Goal: Information Seeking & Learning: Learn about a topic

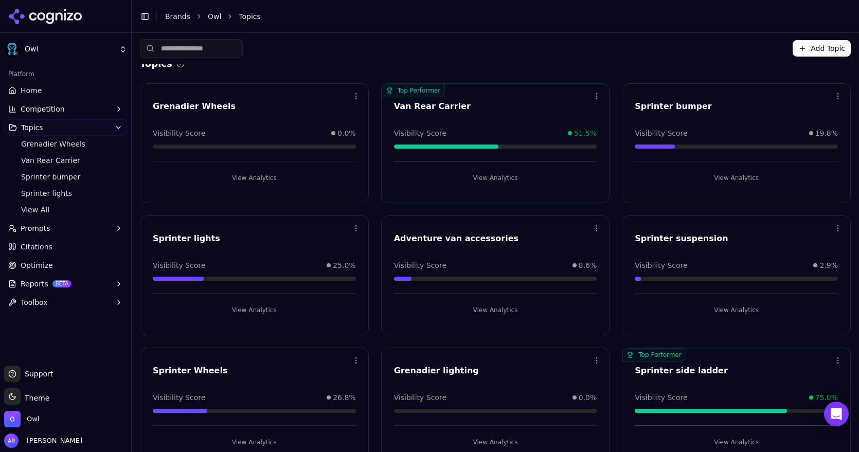
scroll to position [19, 0]
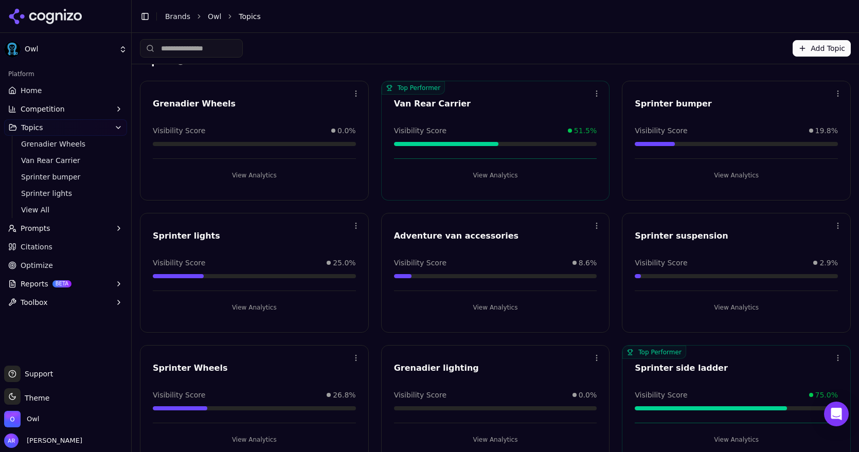
click at [38, 266] on span "Optimize" at bounding box center [37, 265] width 32 height 10
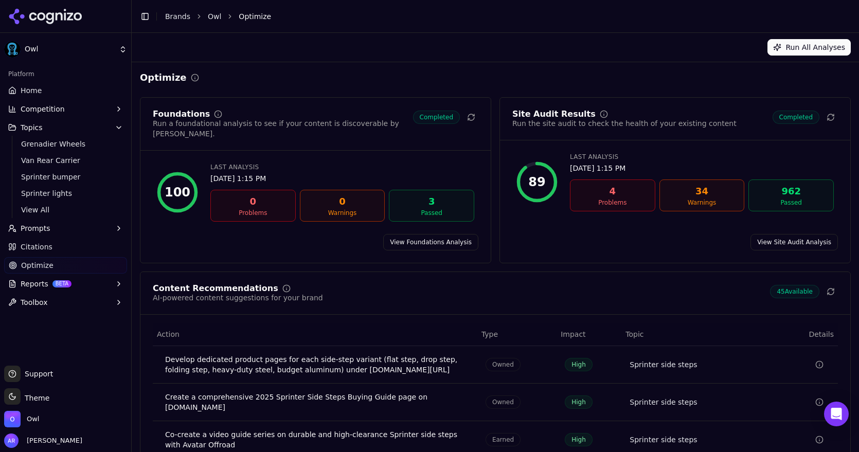
click at [777, 234] on link "View Site Audit Analysis" at bounding box center [793, 242] width 87 height 16
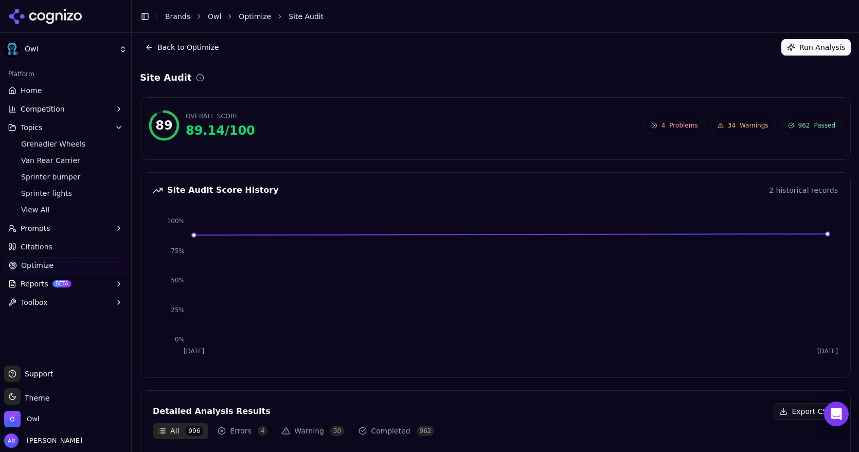
click at [235, 434] on button "Errors 4" at bounding box center [242, 431] width 60 height 16
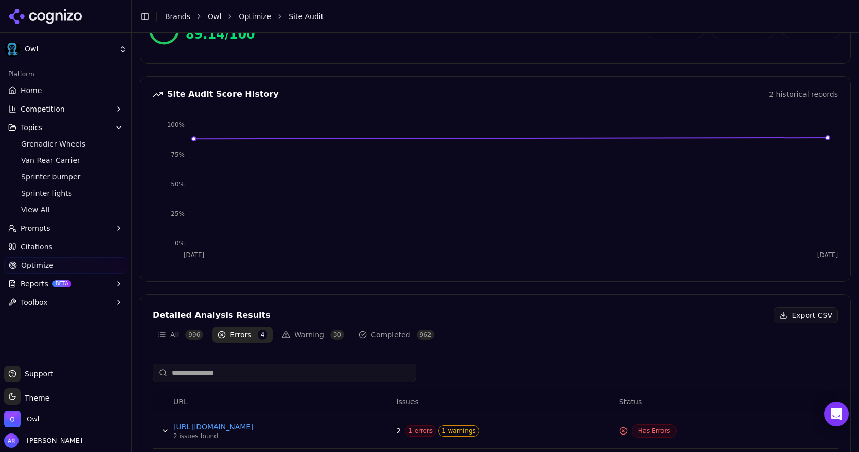
scroll to position [229, 0]
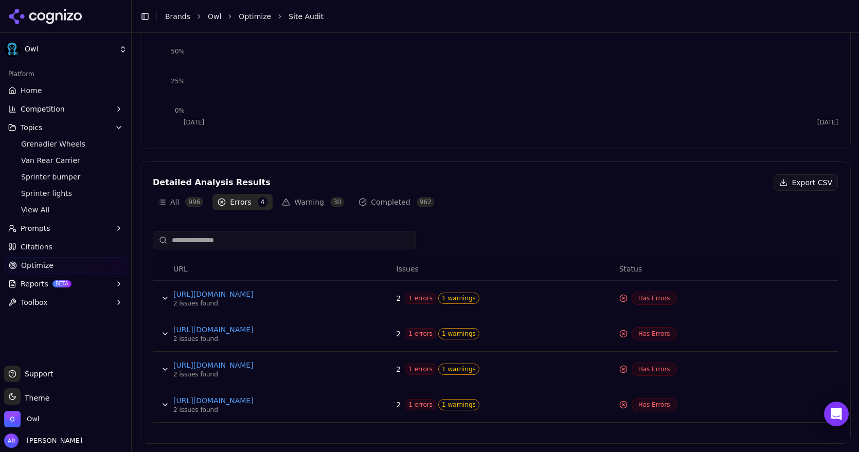
click at [424, 332] on span "1 errors" at bounding box center [420, 333] width 31 height 11
click at [462, 333] on span "1 warnings" at bounding box center [458, 333] width 41 height 11
click at [160, 333] on button "Data table" at bounding box center [165, 333] width 16 height 16
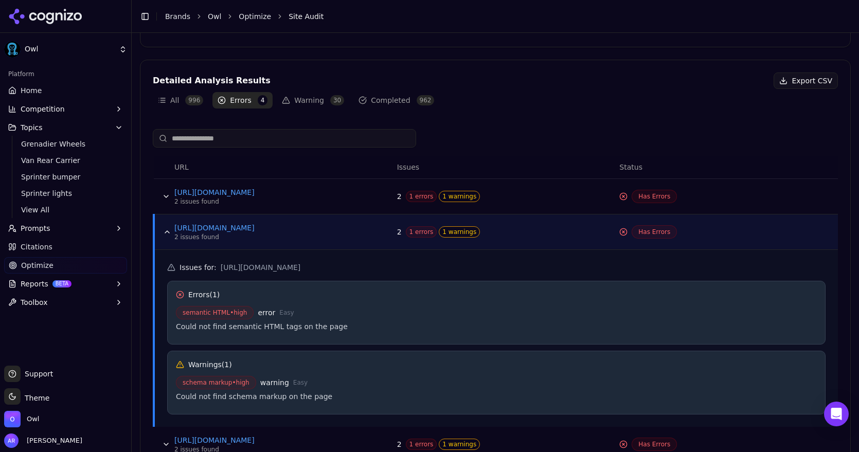
scroll to position [338, 0]
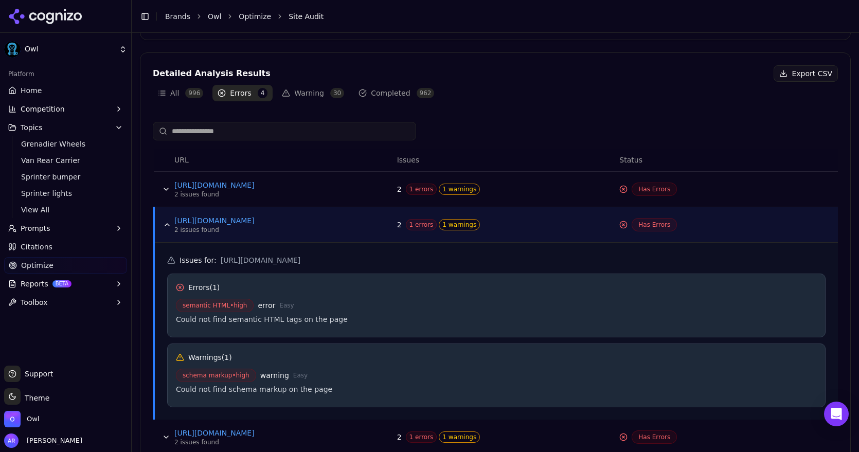
click at [164, 225] on button "Data table" at bounding box center [167, 224] width 16 height 16
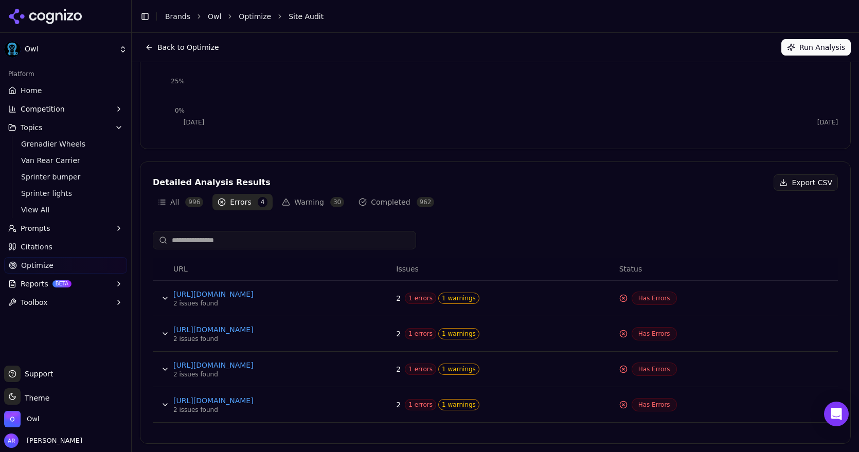
scroll to position [229, 0]
click at [162, 367] on button "Data table" at bounding box center [165, 369] width 16 height 16
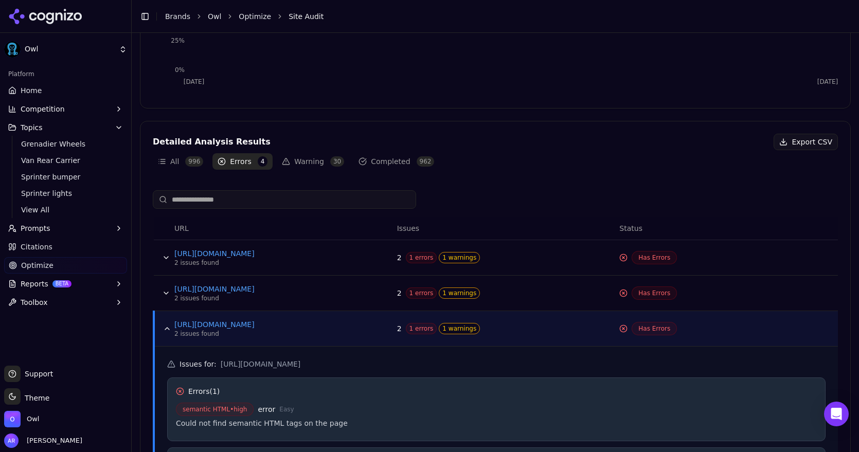
scroll to position [308, 0]
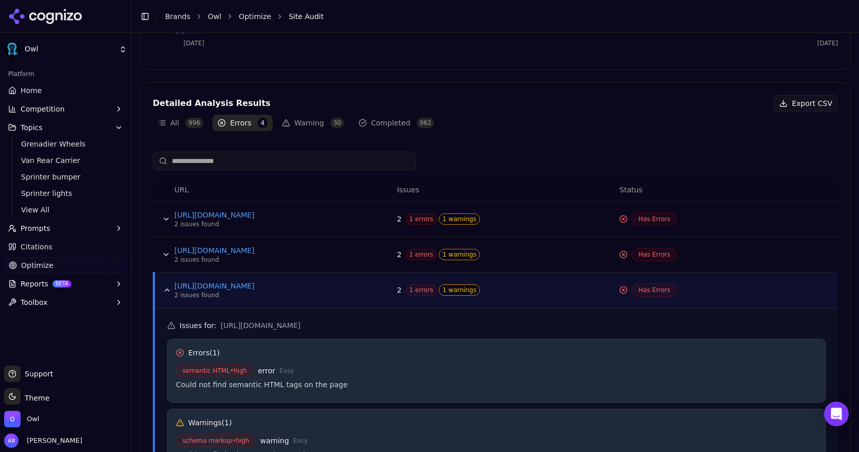
click at [170, 291] on button "Data table" at bounding box center [167, 290] width 16 height 16
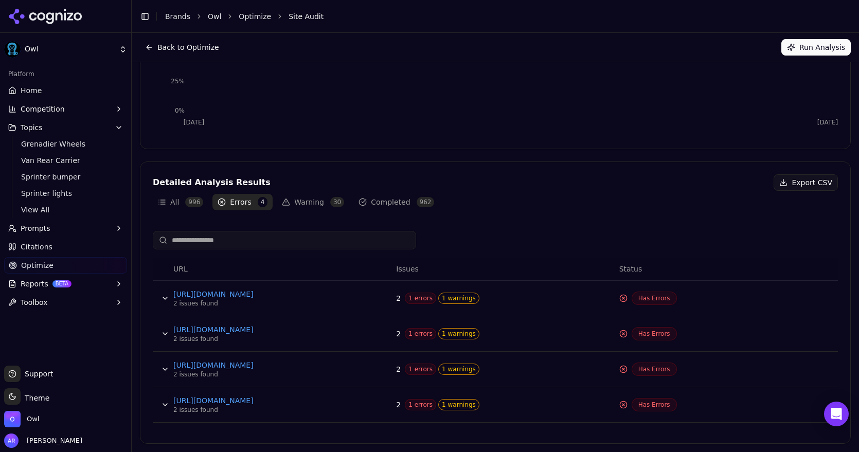
scroll to position [229, 0]
click at [162, 407] on button "Data table" at bounding box center [165, 404] width 16 height 16
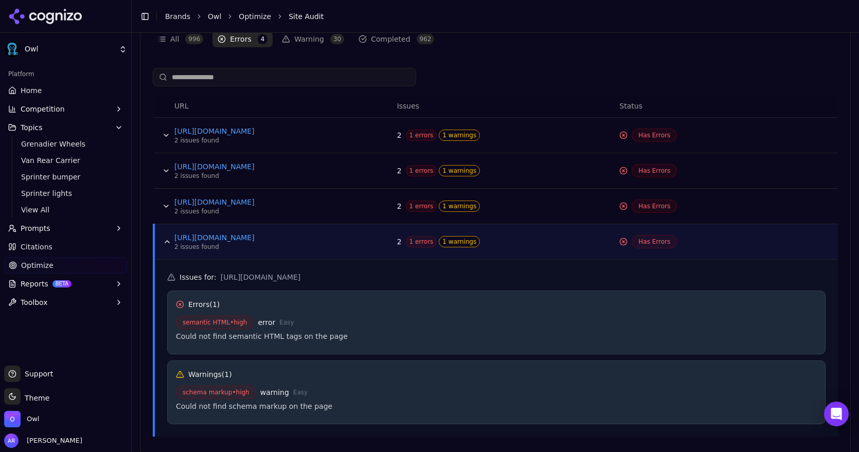
scroll to position [401, 0]
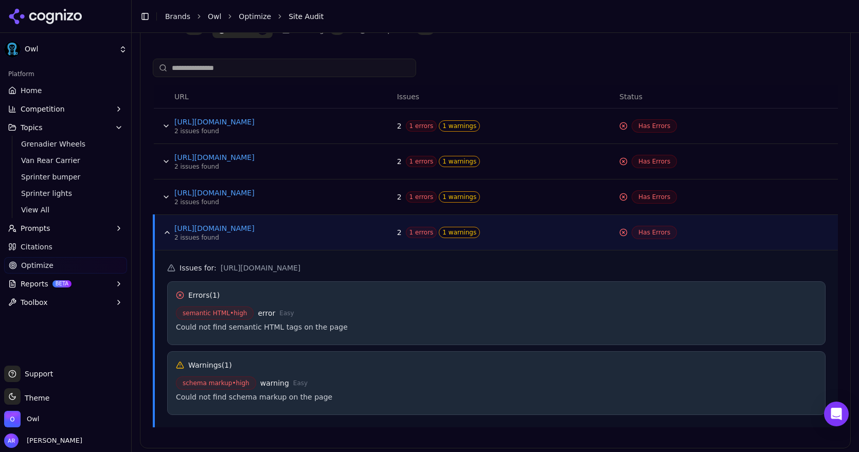
click at [165, 235] on button "Data table" at bounding box center [167, 232] width 16 height 16
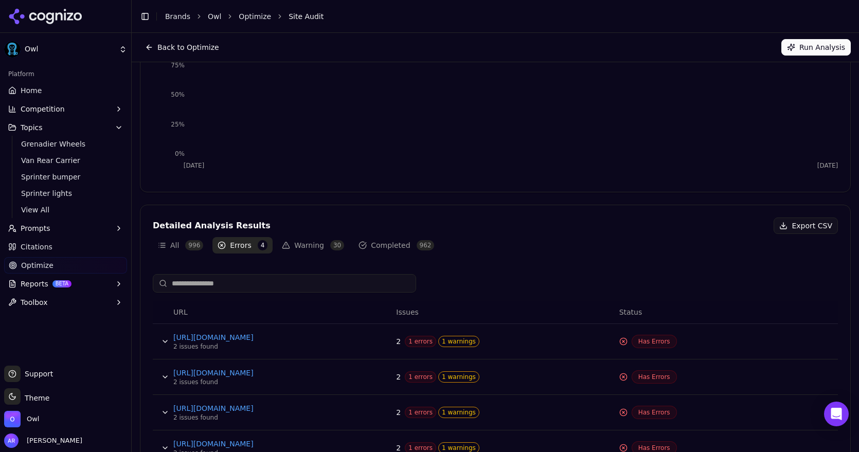
scroll to position [176, 0]
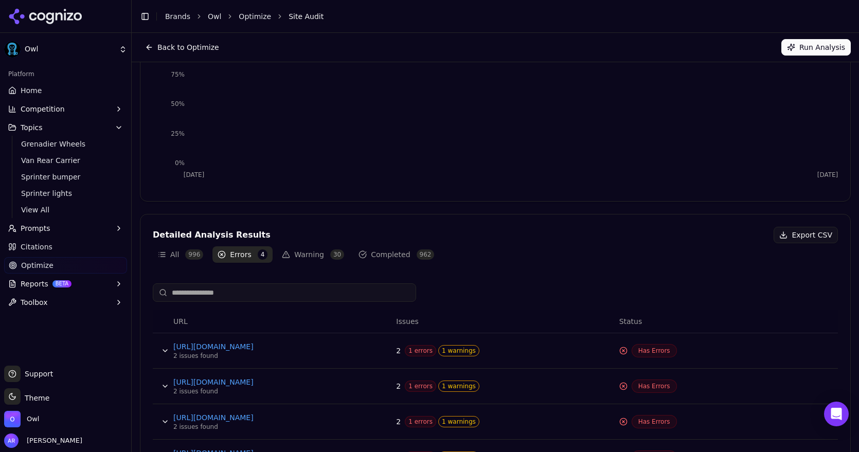
click at [314, 260] on button "Warning 30" at bounding box center [313, 254] width 72 height 16
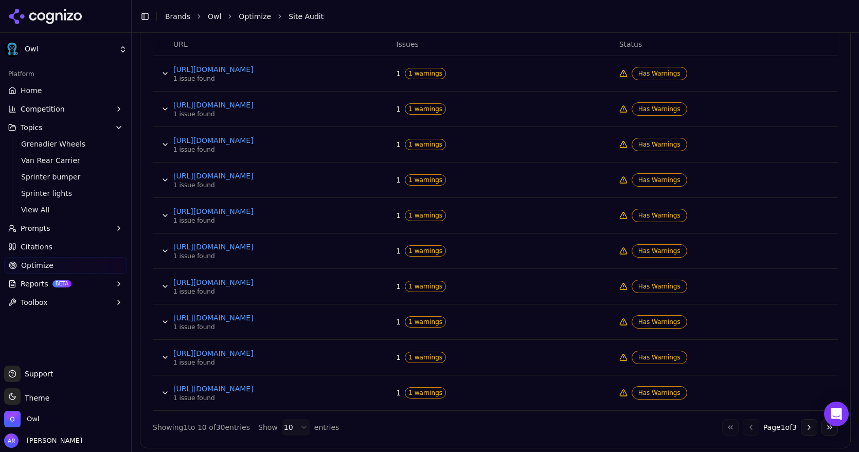
scroll to position [458, 0]
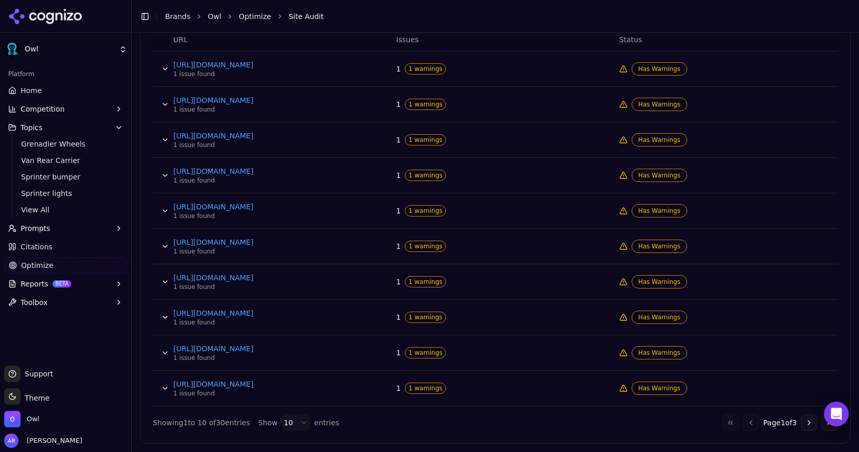
click at [161, 65] on button "Data table" at bounding box center [165, 69] width 16 height 16
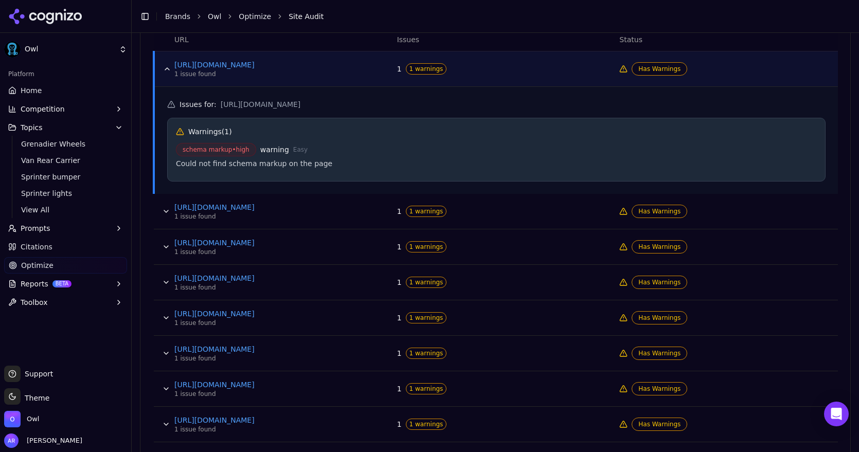
click at [161, 65] on button "Data table" at bounding box center [167, 69] width 16 height 16
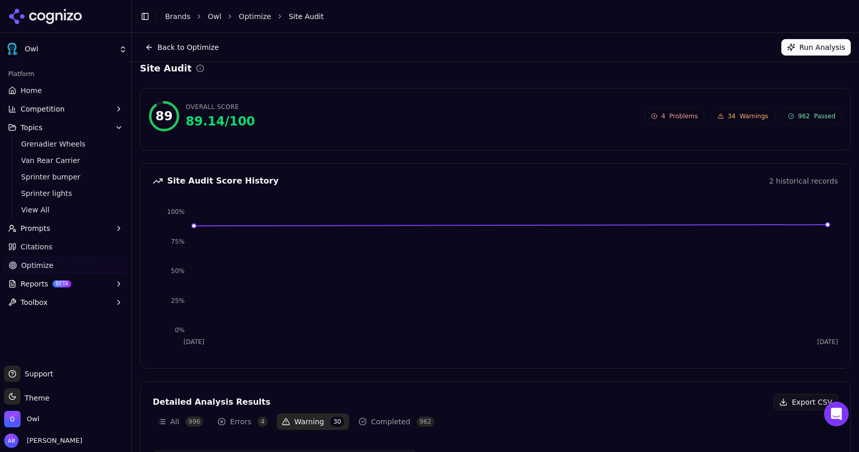
scroll to position [0, 0]
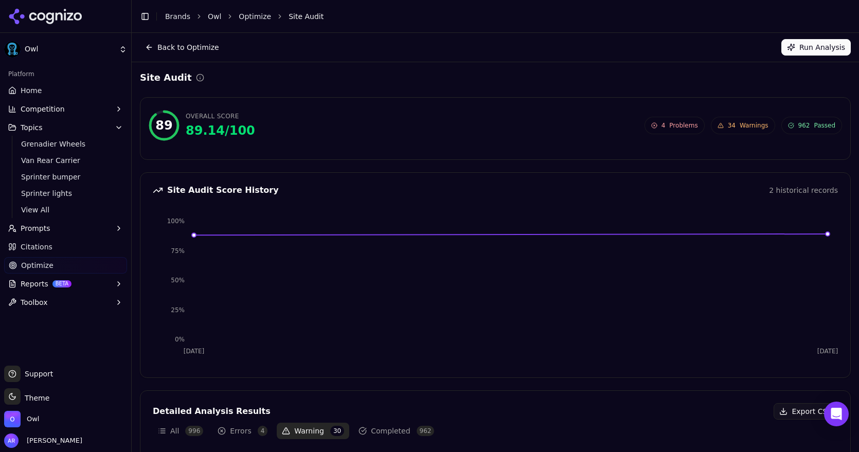
click at [21, 95] on span "Home" at bounding box center [31, 90] width 21 height 10
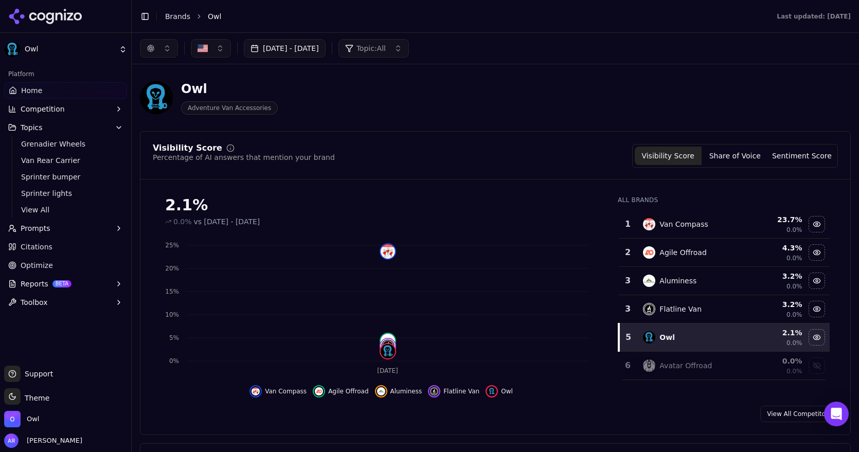
click at [735, 159] on button "Share of Voice" at bounding box center [734, 156] width 67 height 19
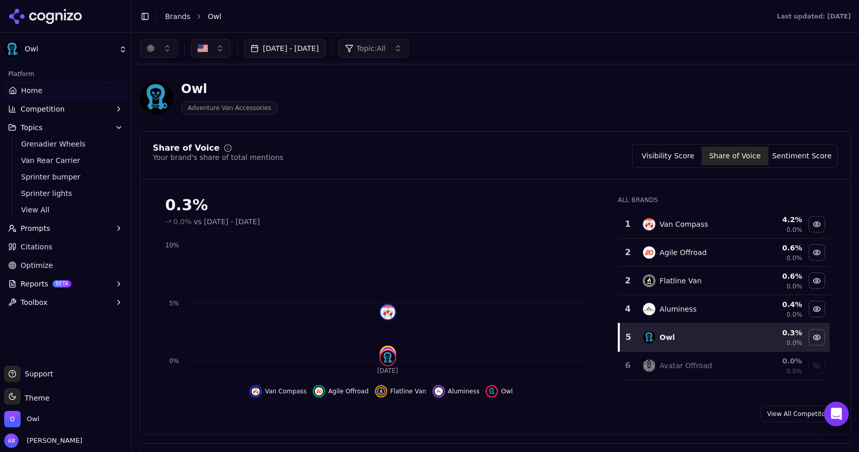
click at [779, 156] on button "Sentiment Score" at bounding box center [801, 156] width 67 height 19
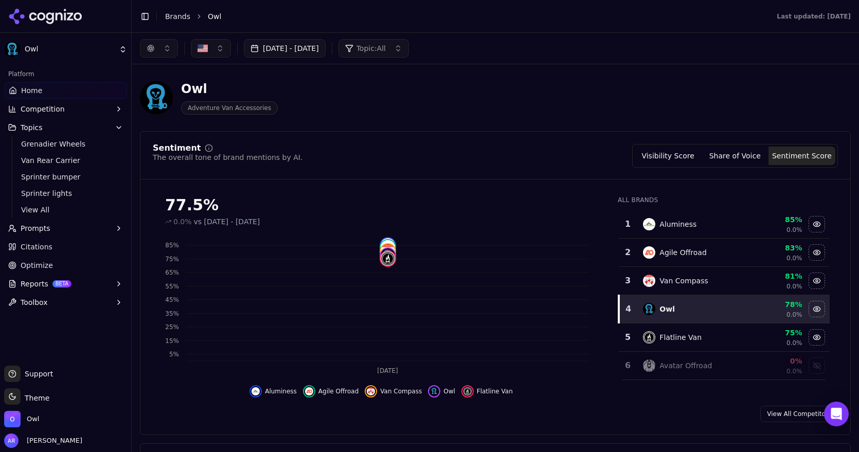
click at [676, 160] on button "Visibility Score" at bounding box center [667, 156] width 67 height 19
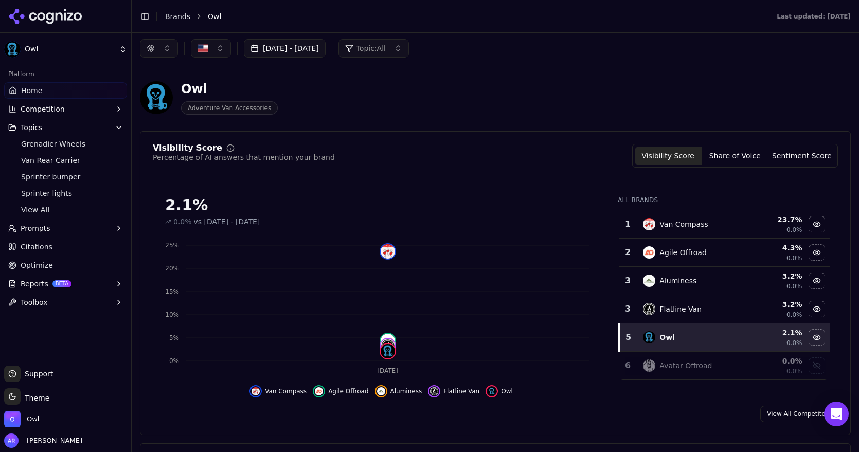
click at [239, 110] on span "Adventure Van Accessories" at bounding box center [229, 107] width 97 height 13
click at [45, 213] on span "View All" at bounding box center [65, 210] width 89 height 10
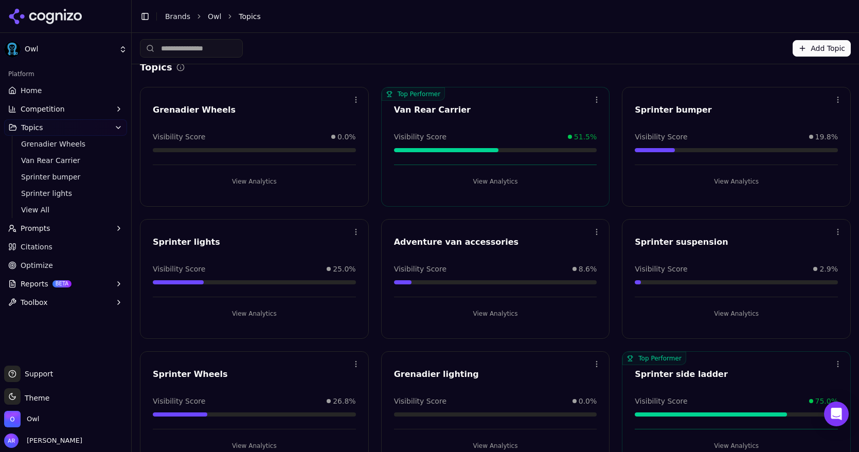
scroll to position [15, 0]
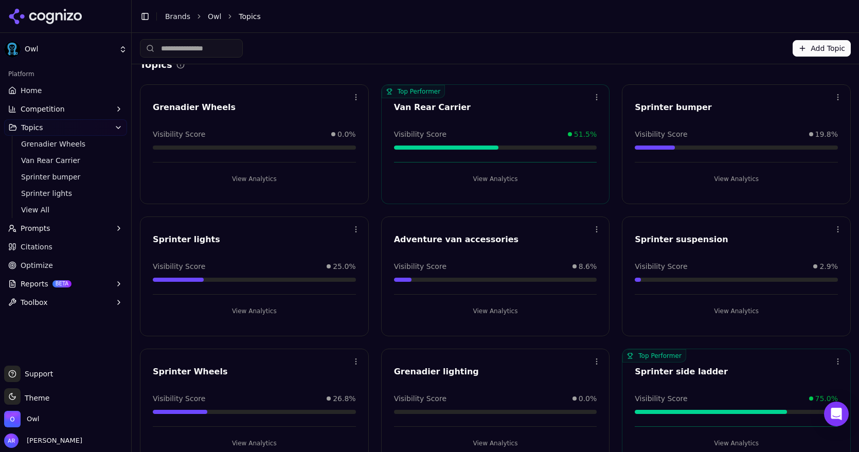
click at [500, 261] on div "Visibility Score 8.6%" at bounding box center [495, 266] width 203 height 10
click at [488, 311] on button "View Analytics" at bounding box center [495, 311] width 203 height 16
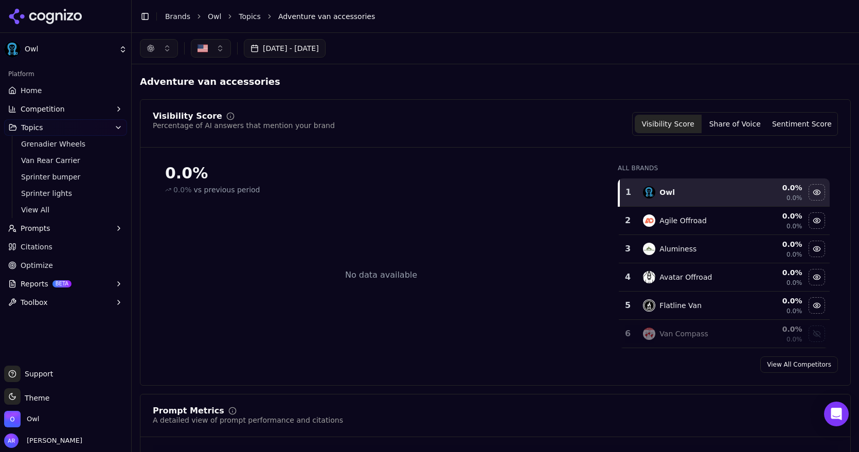
click at [752, 123] on button "Share of Voice" at bounding box center [734, 124] width 67 height 19
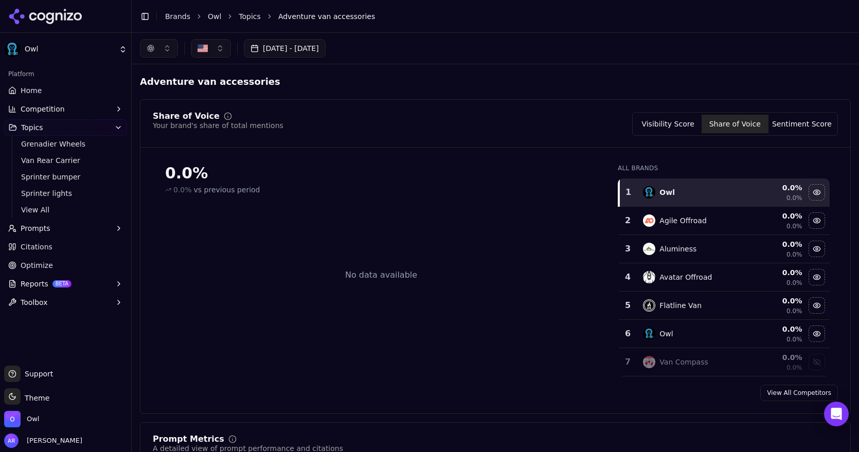
click at [808, 121] on button "Sentiment Score" at bounding box center [801, 124] width 67 height 19
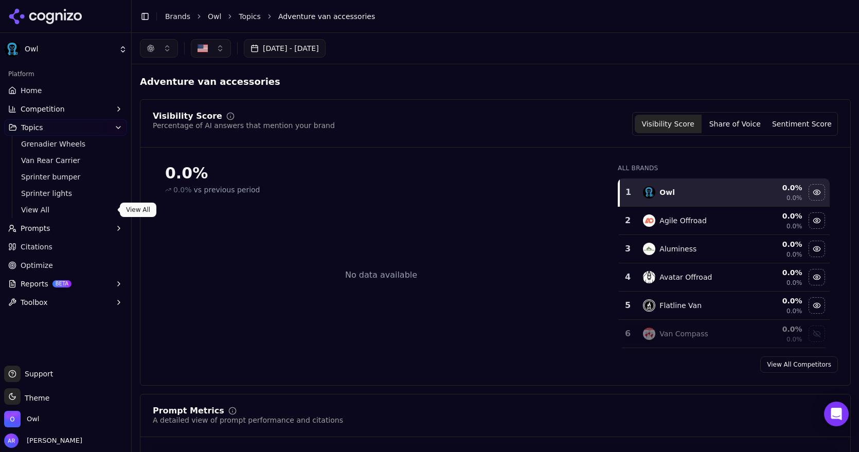
click at [34, 208] on span "View All" at bounding box center [65, 210] width 89 height 10
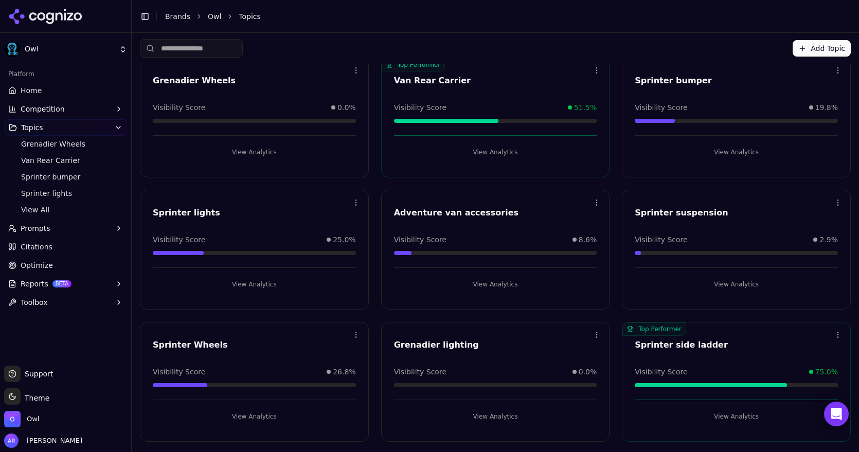
scroll to position [43, 0]
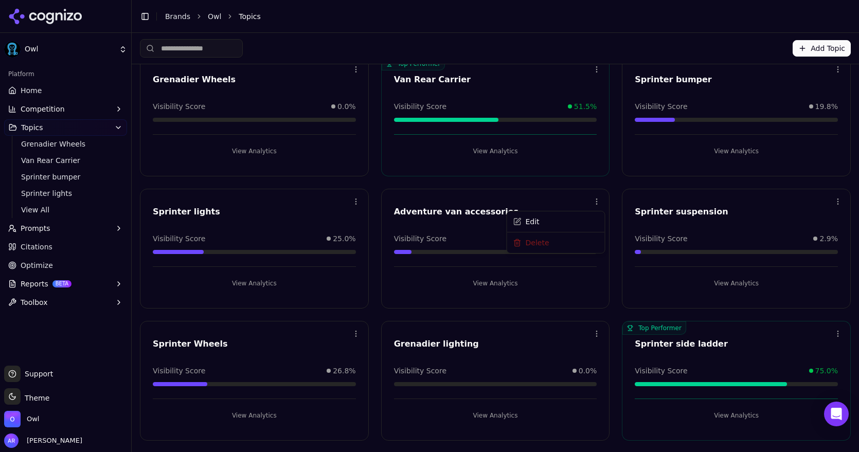
click at [596, 197] on html "Owl Platform Home Competition Topics Grenadier Wheels Van Rear Carrier Sprinter…" at bounding box center [429, 226] width 859 height 452
click at [549, 183] on html "Owl Platform Home Competition Topics Grenadier Wheels Van Rear Carrier Sprinter…" at bounding box center [429, 226] width 859 height 452
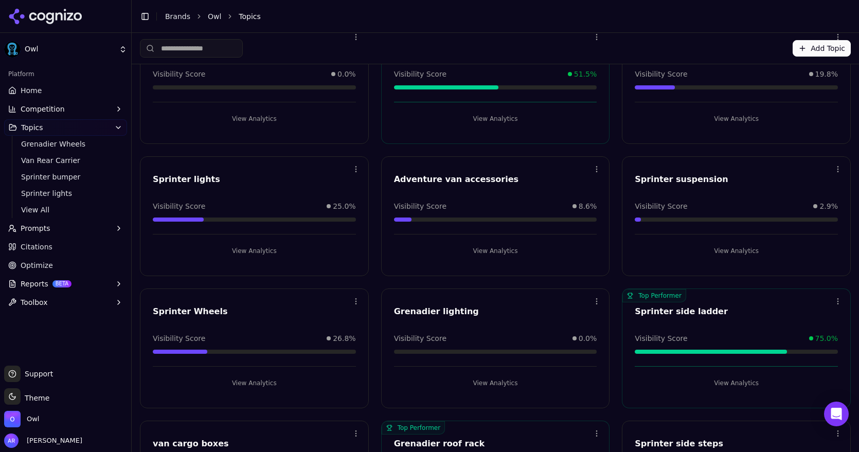
scroll to position [0, 0]
